Goal: Entertainment & Leisure: Consume media (video, audio)

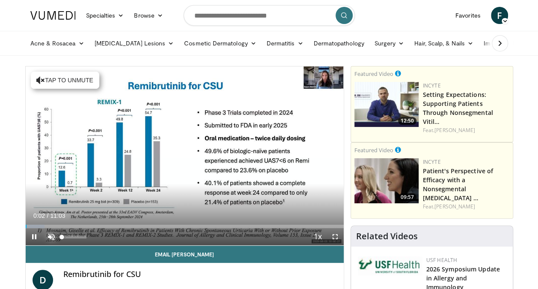
click at [50, 234] on span "Video Player" at bounding box center [51, 236] width 17 height 17
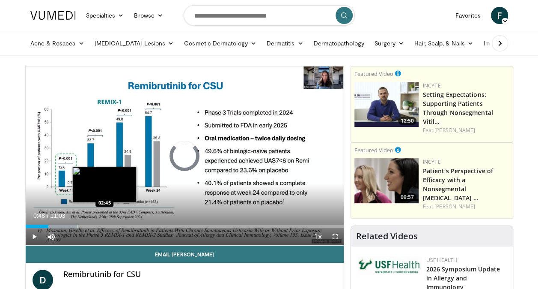
click at [104, 223] on div "Loaded : 16.42% 00:48 02:45" at bounding box center [185, 224] width 318 height 8
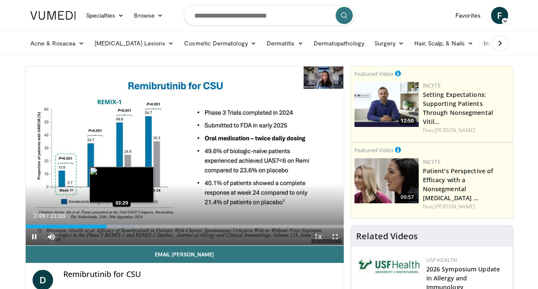
click at [122, 223] on div "Loaded : 34.64% 02:49 03:20" at bounding box center [185, 224] width 318 height 8
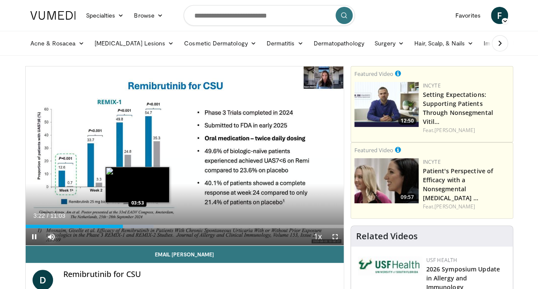
click at [138, 223] on div "Loaded : 40.33% 03:23 03:53" at bounding box center [185, 224] width 318 height 8
